Goal: Find specific page/section: Find specific page/section

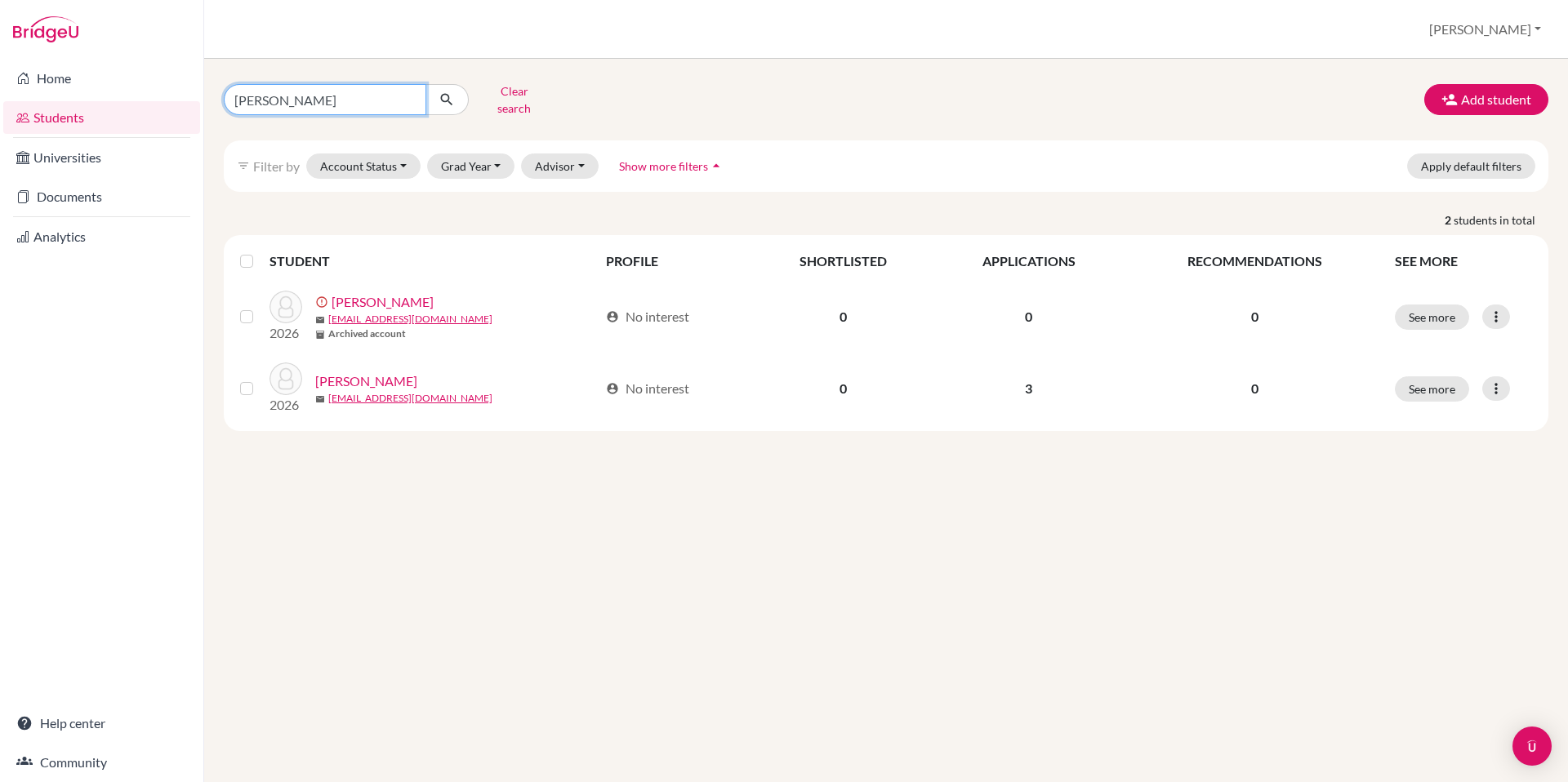
click at [409, 93] on input "[PERSON_NAME]" at bounding box center [325, 99] width 202 height 31
type input "[PERSON_NAME]"
click button "submit" at bounding box center [447, 99] width 43 height 31
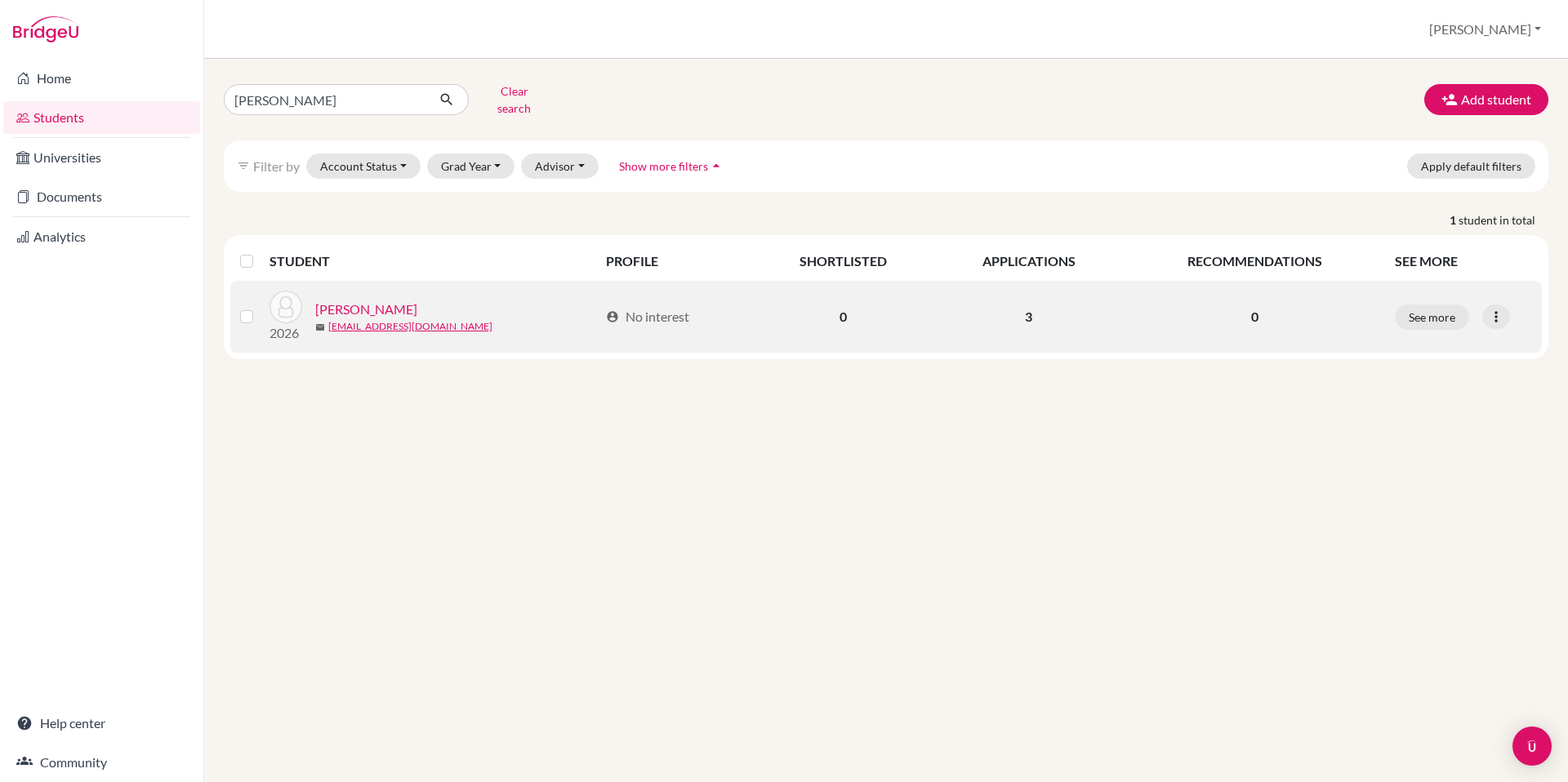
click at [365, 299] on link "[PERSON_NAME]" at bounding box center [366, 309] width 102 height 20
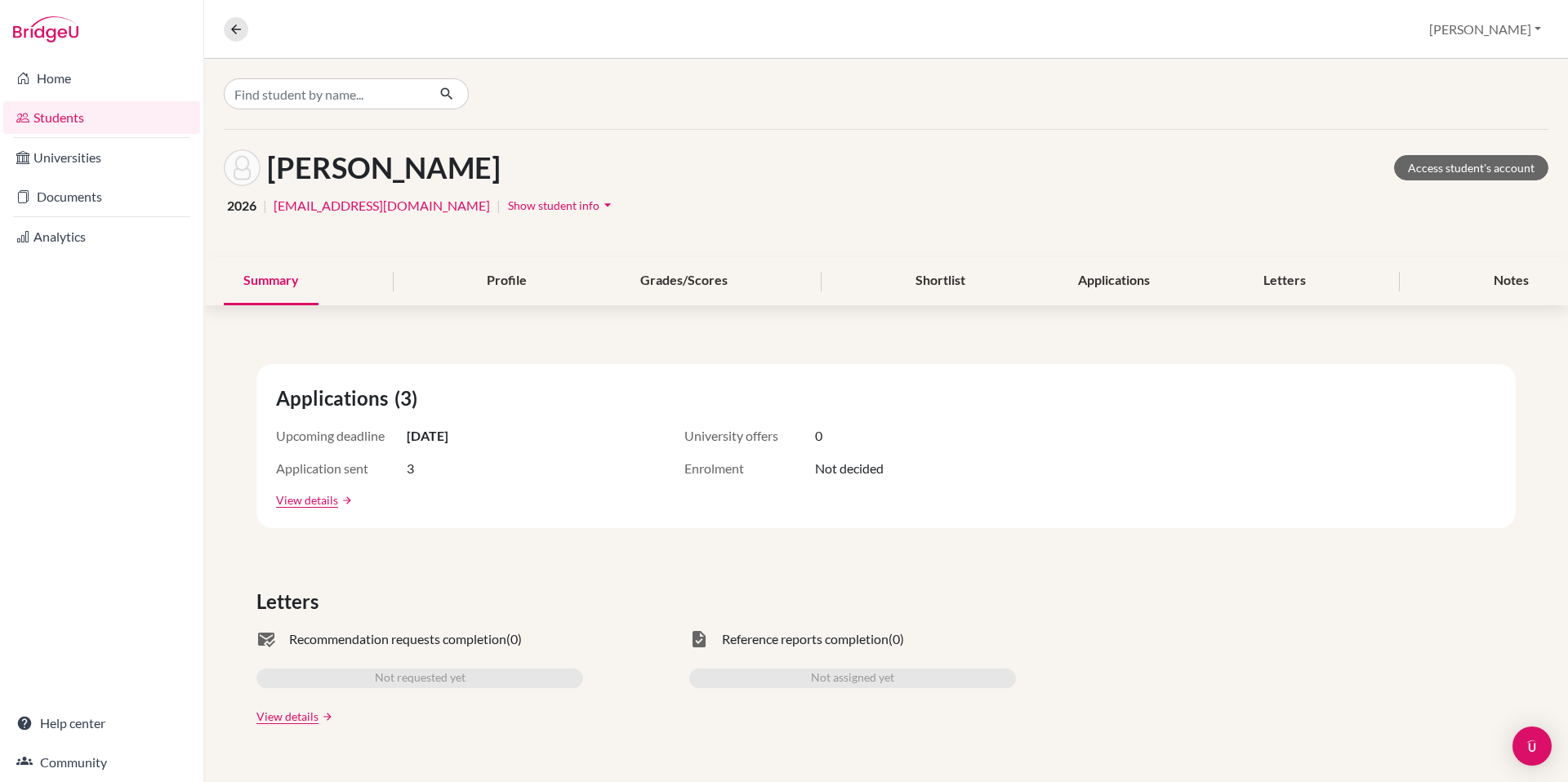
click at [508, 205] on span "Show student info" at bounding box center [554, 205] width 92 height 14
